Goal: Communication & Community: Ask a question

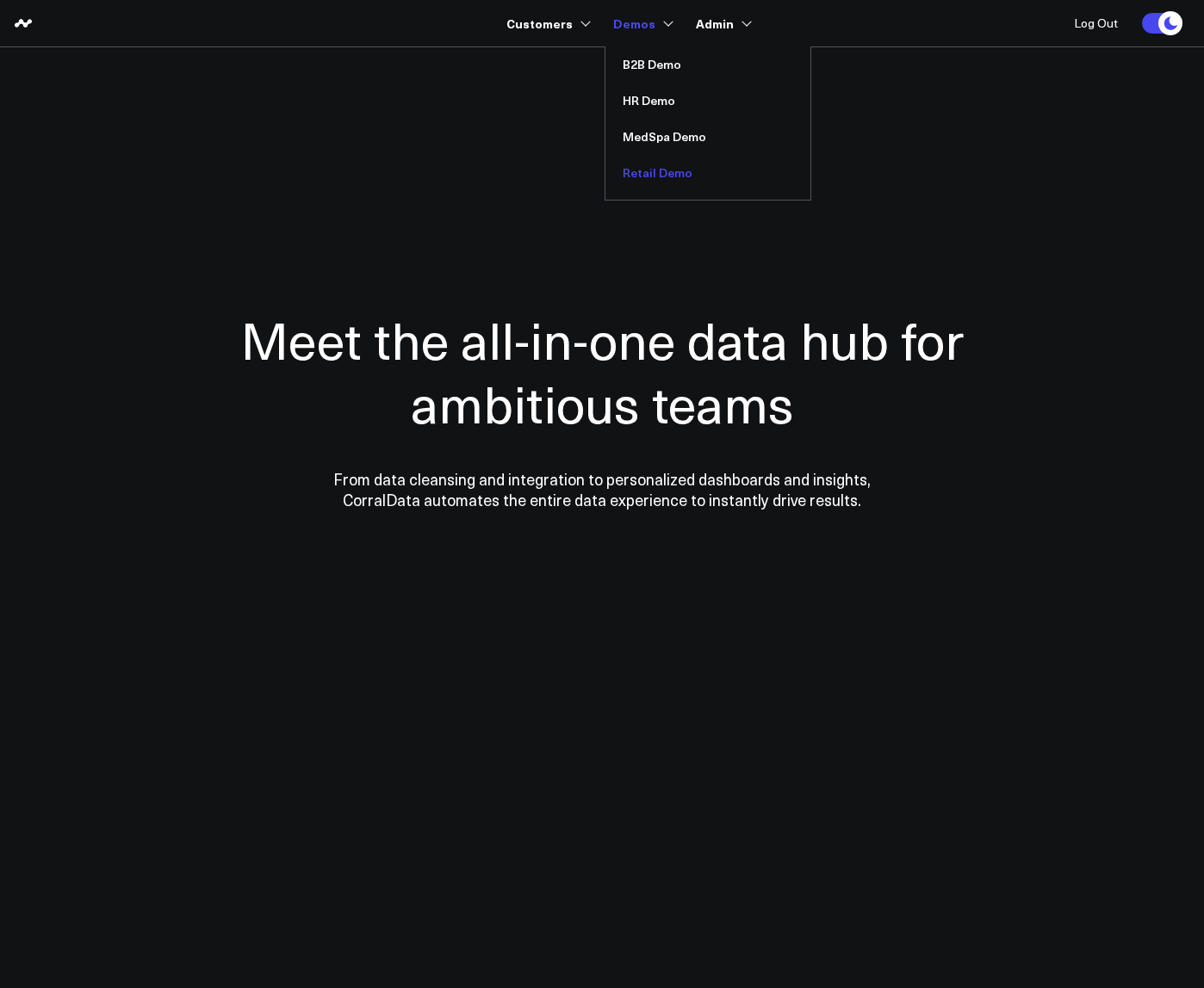
click at [636, 173] on link "Retail Demo" at bounding box center [707, 173] width 205 height 37
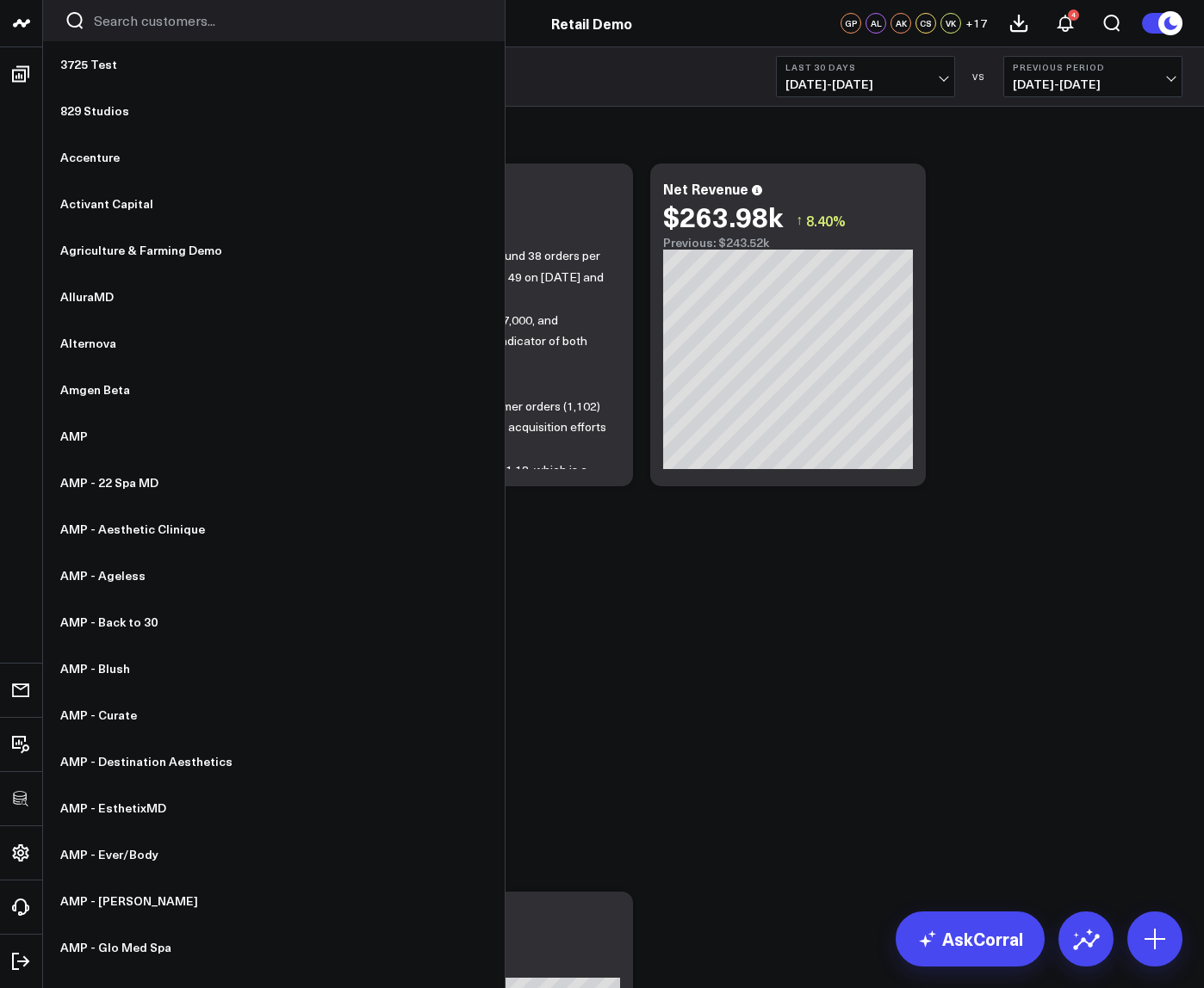
click at [172, 20] on input "Search customers input" at bounding box center [288, 21] width 389 height 19
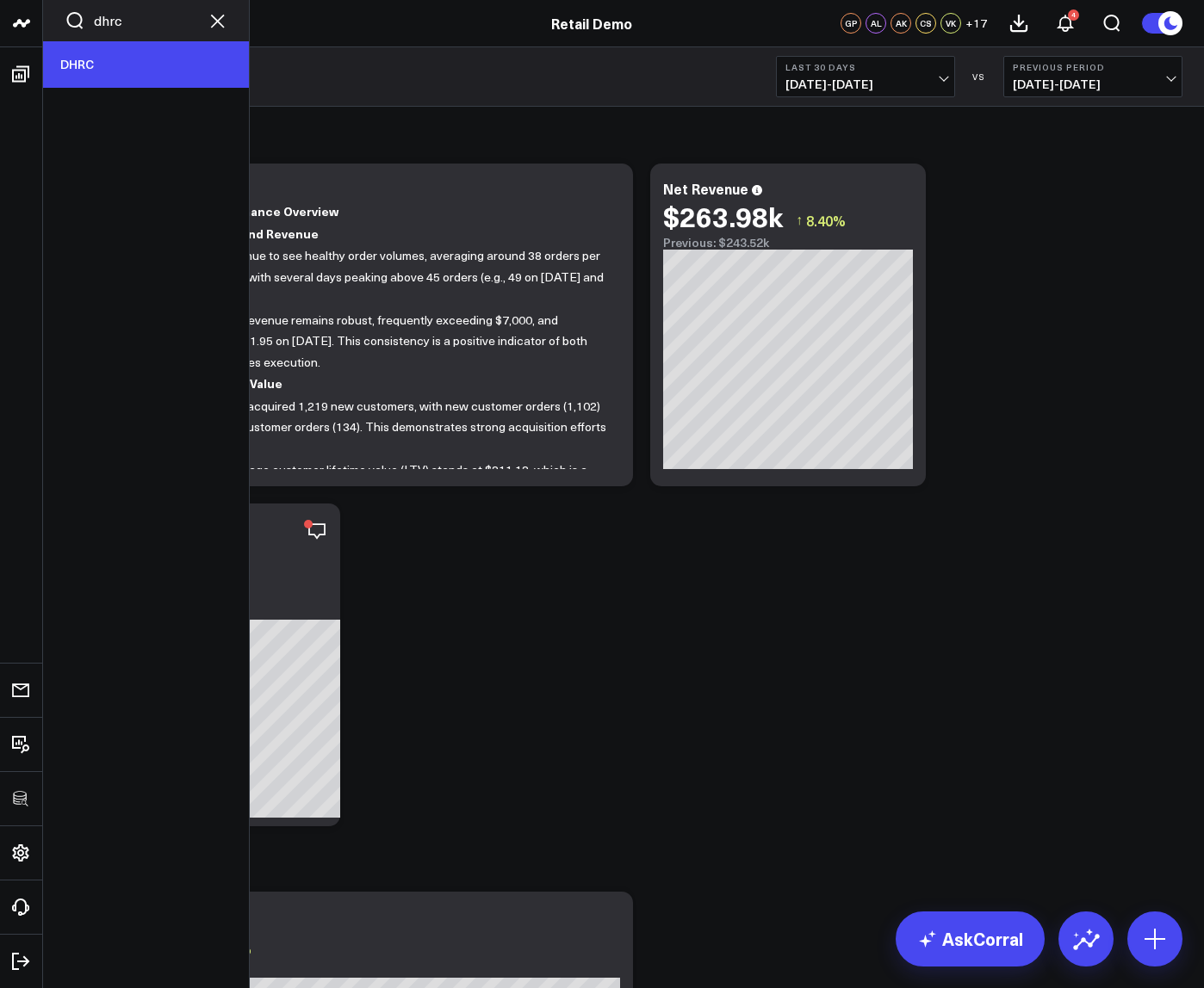
type input "dhrc"
click at [157, 61] on link "DHRC" at bounding box center [145, 64] width 205 height 46
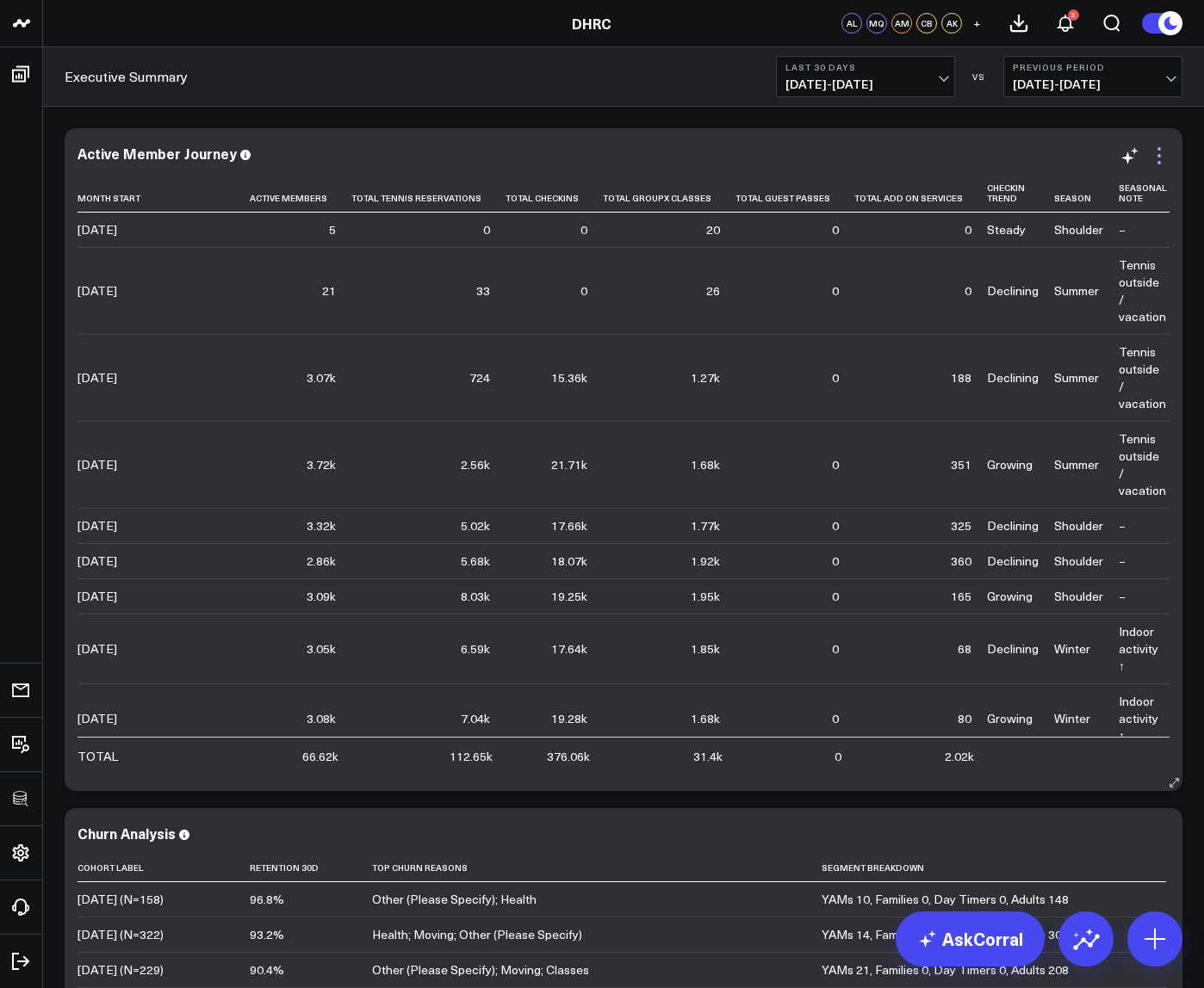
click at [1160, 159] on icon at bounding box center [1159, 156] width 21 height 21
click at [861, 81] on span "08/09/25 - 09/07/25" at bounding box center [865, 84] width 160 height 14
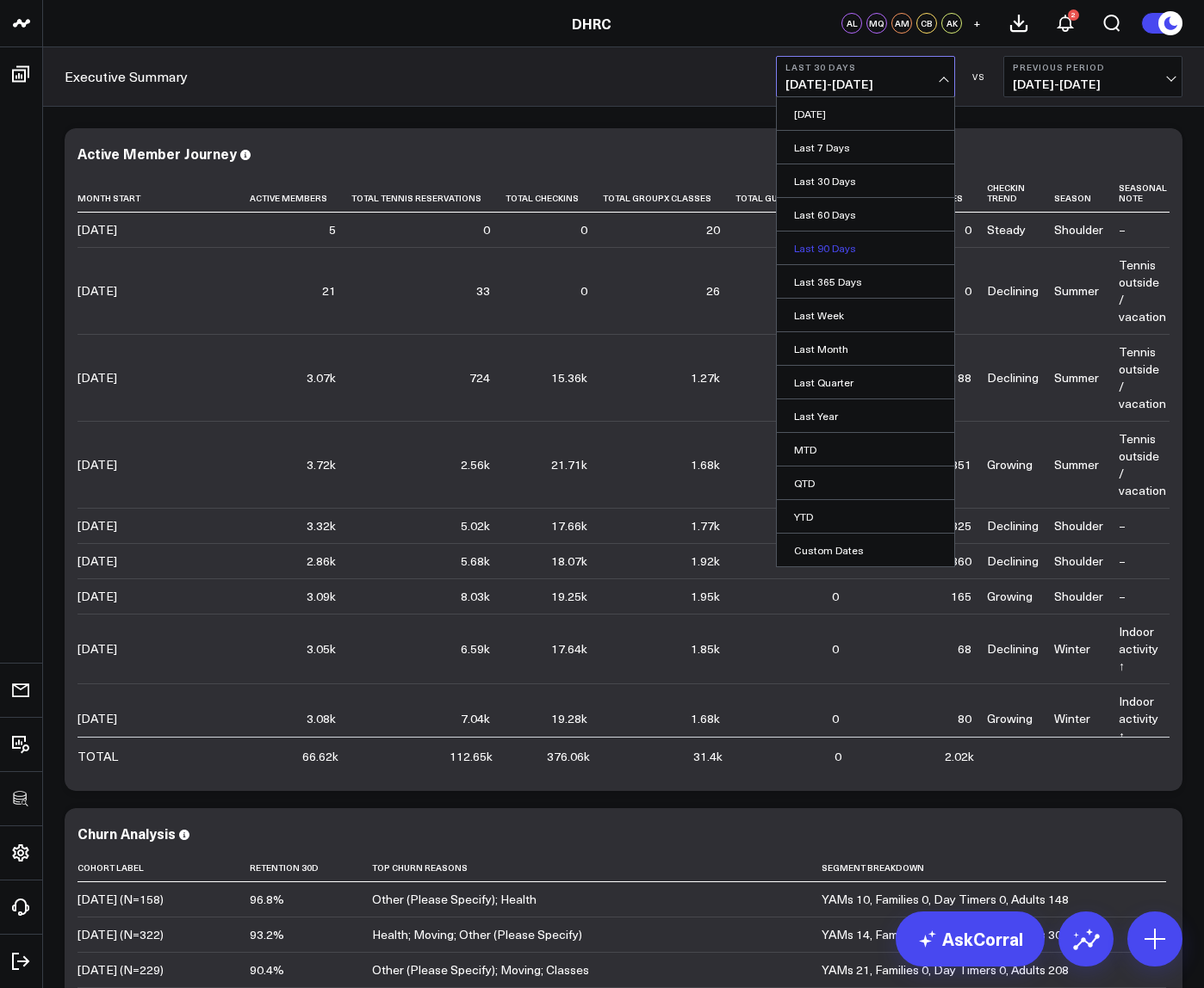
click at [839, 252] on link "Last 90 Days" at bounding box center [865, 248] width 178 height 33
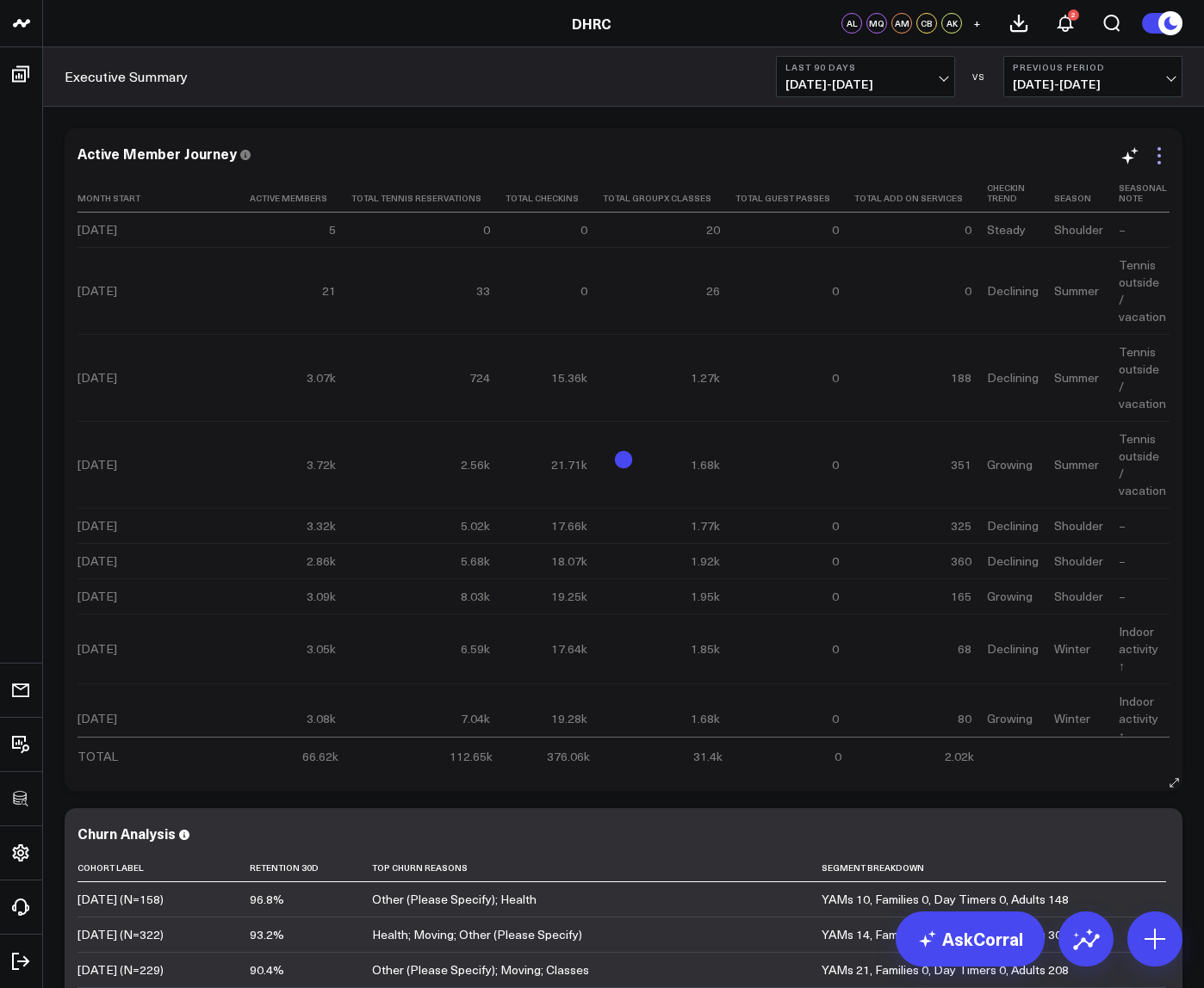
click at [1160, 157] on icon at bounding box center [1159, 156] width 21 height 21
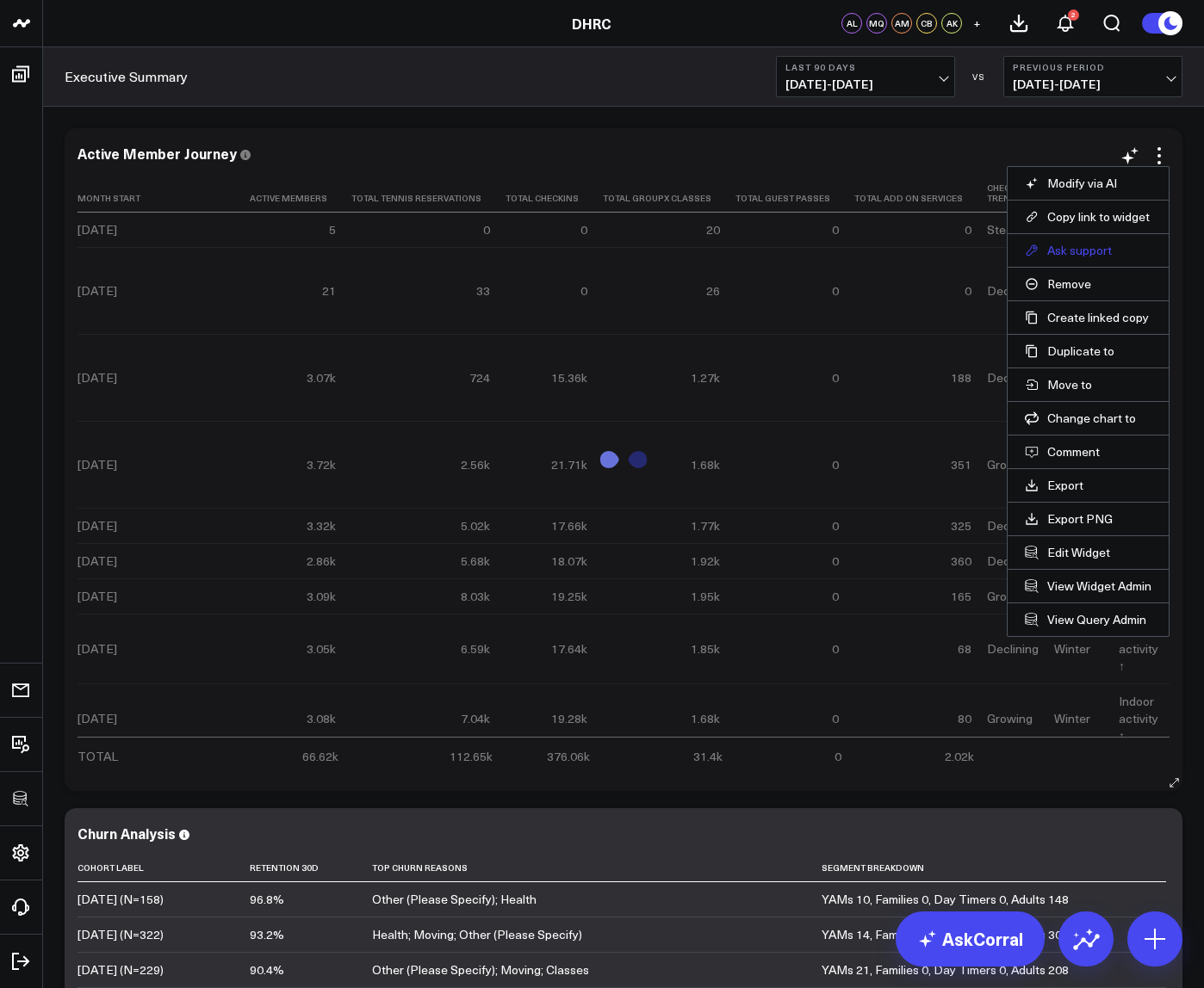
click at [1066, 252] on button "Ask support" at bounding box center [1087, 251] width 126 height 16
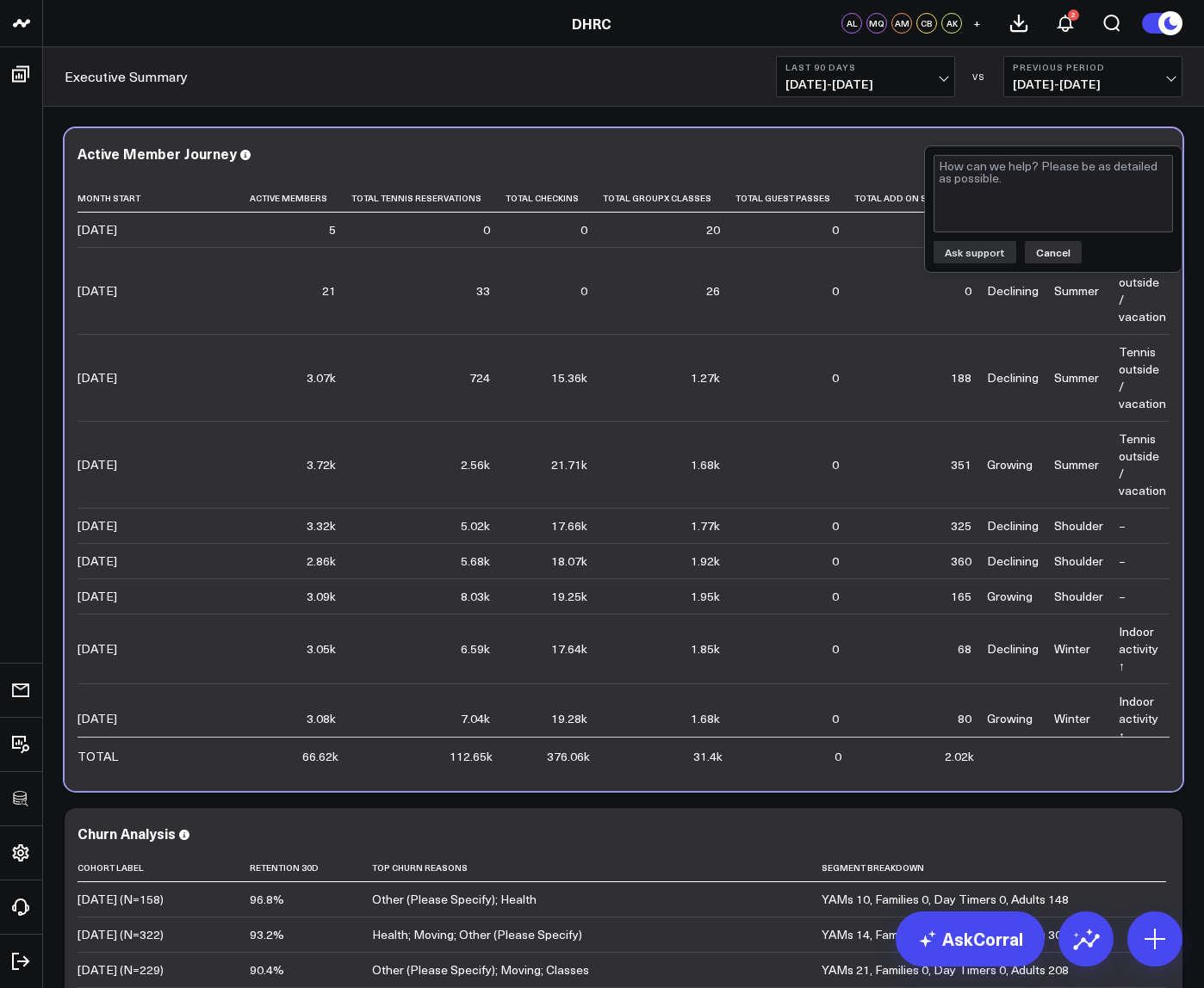
click at [1055, 251] on button "Cancel" at bounding box center [1053, 252] width 57 height 23
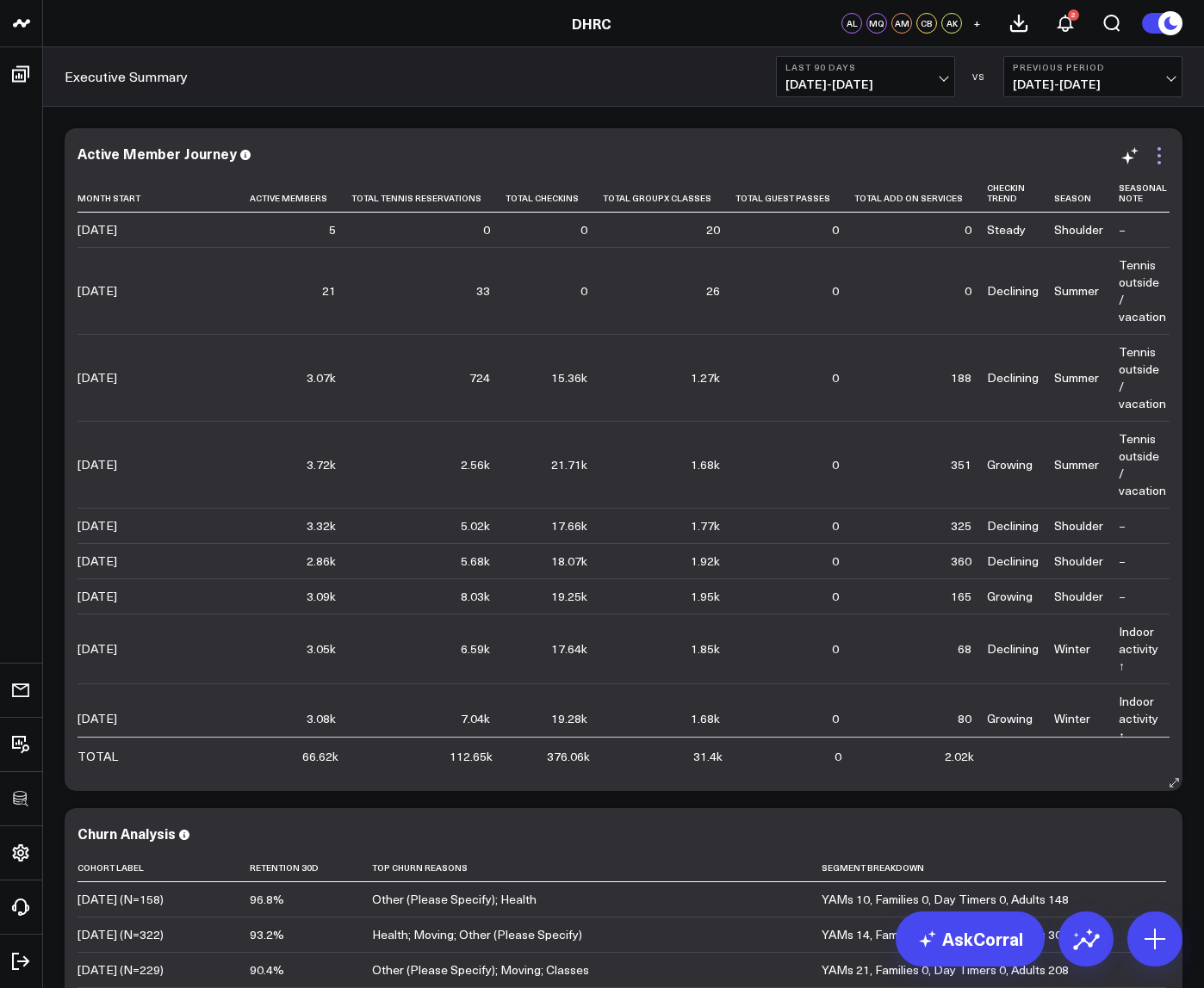
click at [1161, 158] on icon at bounding box center [1159, 156] width 21 height 21
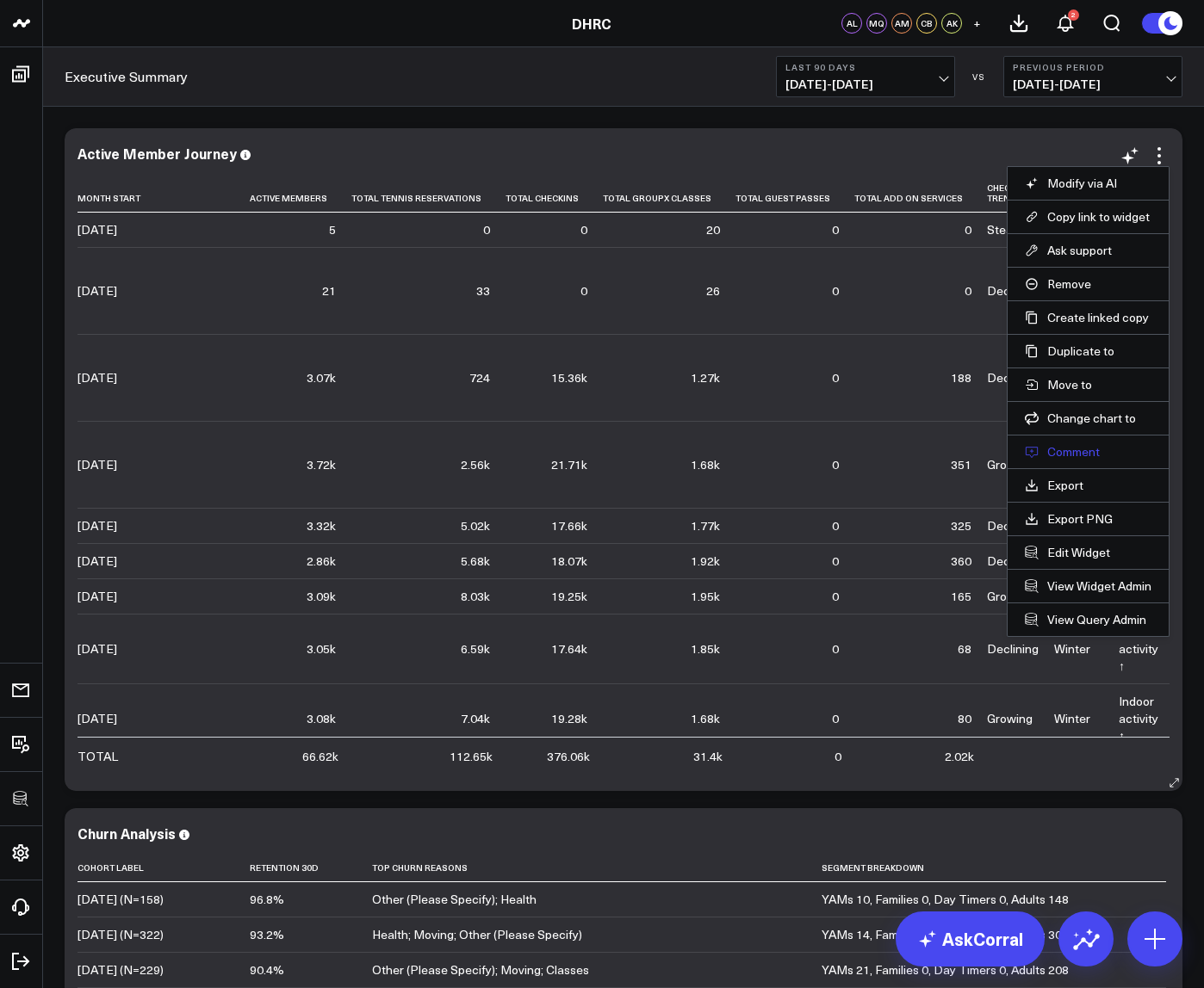
click at [1066, 456] on button "Comment" at bounding box center [1087, 452] width 126 height 16
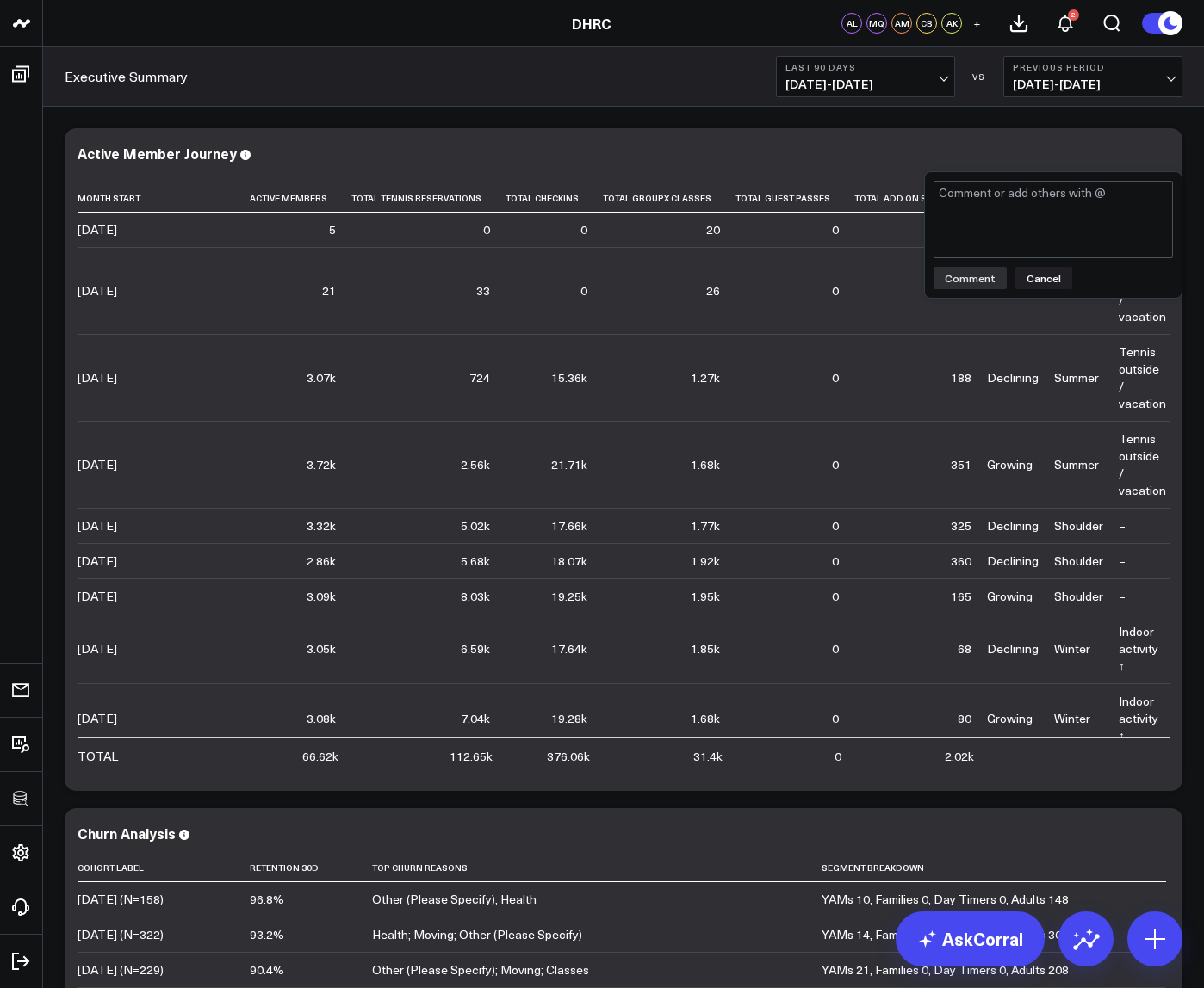
click at [1004, 221] on textarea at bounding box center [1053, 219] width 239 height 77
type textarea "@Mary Kate Quigley - can you help me ensure our date filters are connect to this"
click at [1032, 279] on button "Cancel" at bounding box center [1043, 279] width 57 height 23
